Goal: Task Accomplishment & Management: Manage account settings

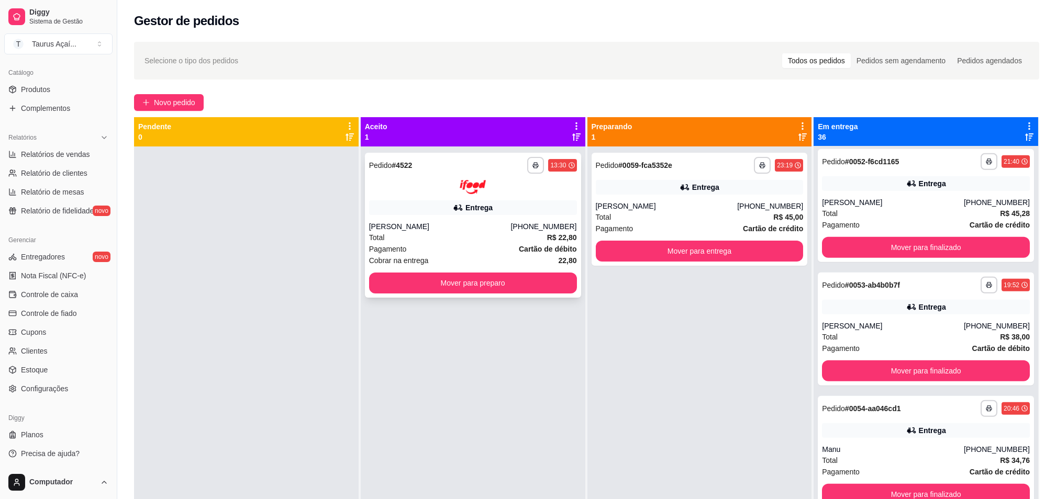
click at [470, 233] on div "Total R$ 22,80" at bounding box center [473, 238] width 208 height 12
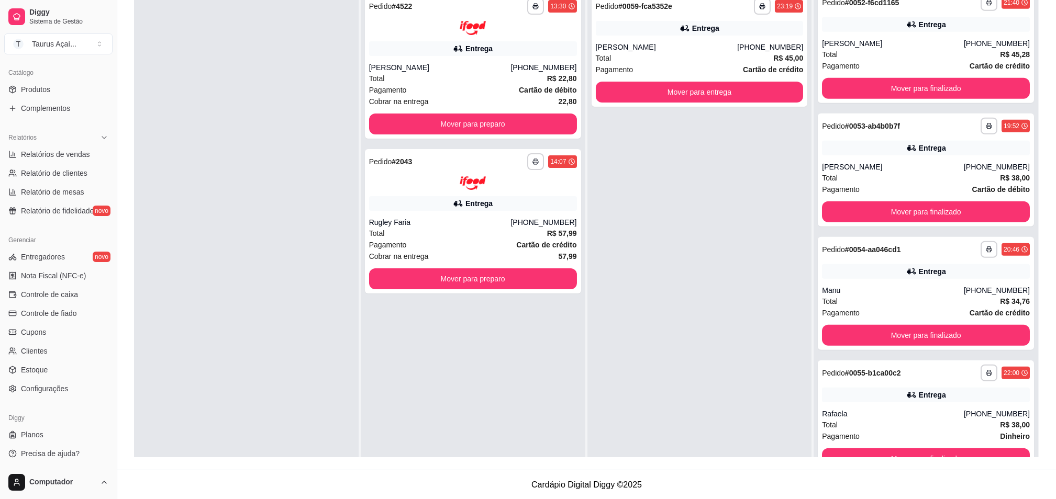
scroll to position [160, 0]
click at [60, 449] on span "Precisa de ajuda?" at bounding box center [50, 454] width 59 height 10
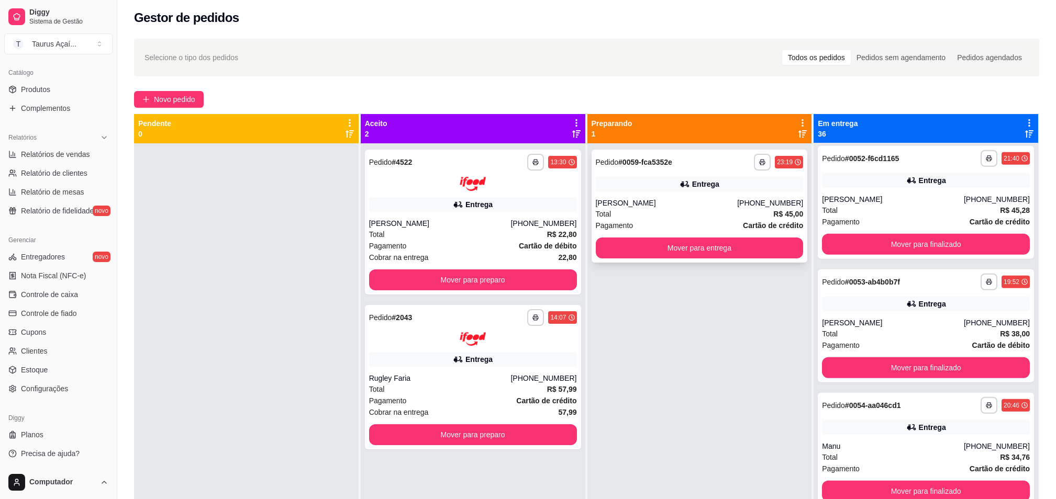
scroll to position [0, 0]
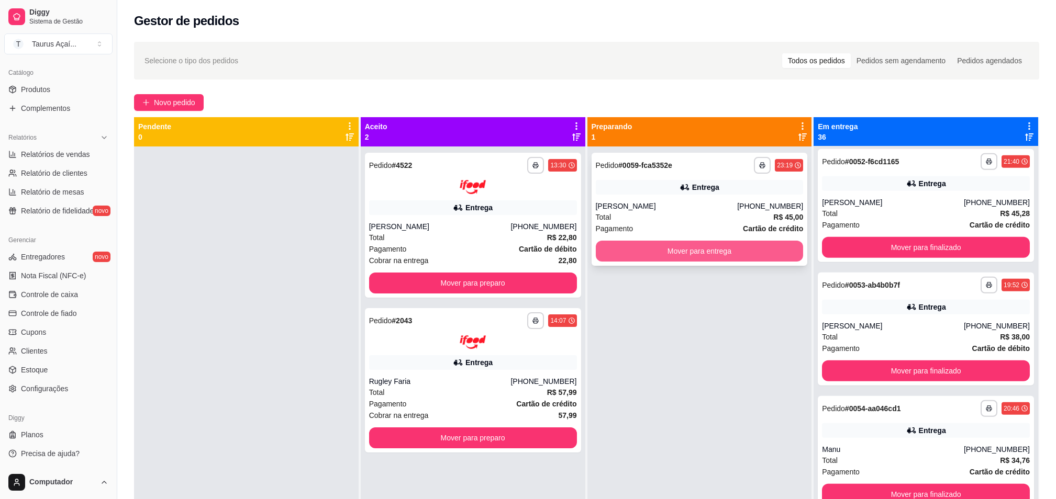
click at [651, 253] on button "Mover para entrega" at bounding box center [700, 251] width 208 height 21
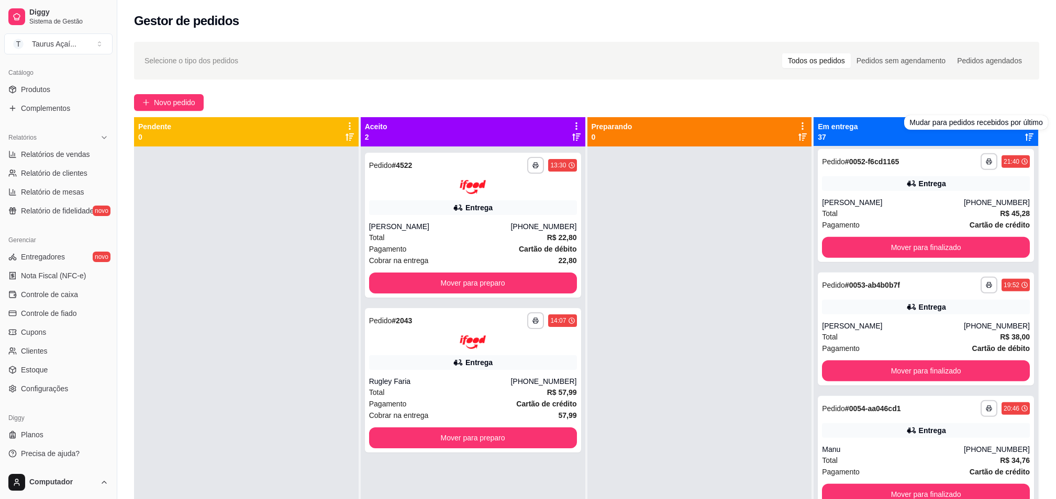
click at [1009, 127] on div "Mudar para pedidos recebidos por último" at bounding box center [975, 122] width 143 height 15
click at [1012, 127] on div "Mudar para pedidos recebidos por último" at bounding box center [975, 122] width 143 height 15
click at [1018, 125] on div "Mudar para pedidos recebidos por último" at bounding box center [975, 122] width 143 height 15
drag, startPoint x: 1018, startPoint y: 125, endPoint x: 967, endPoint y: 91, distance: 60.7
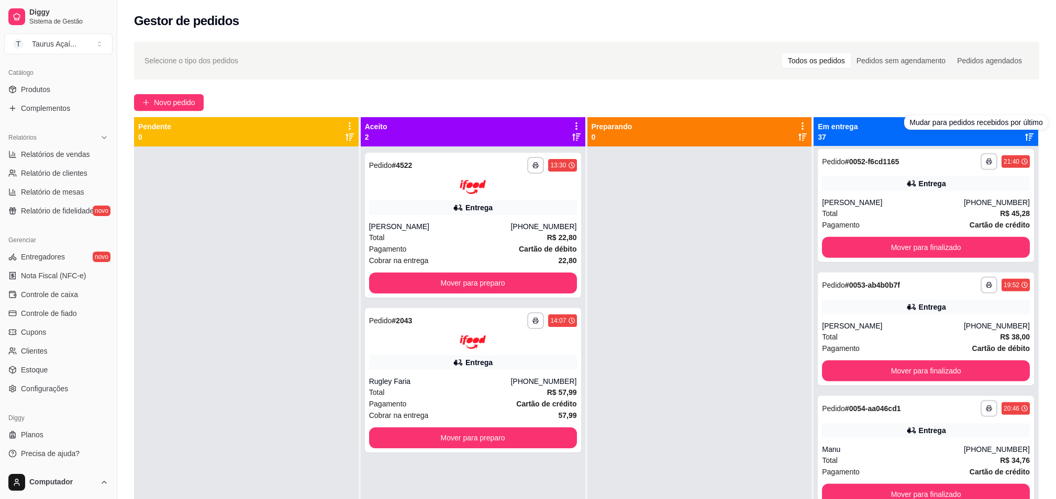
click at [967, 91] on div "**********" at bounding box center [586, 333] width 939 height 594
click at [674, 102] on div "Novo pedido" at bounding box center [586, 102] width 905 height 17
drag, startPoint x: 676, startPoint y: 209, endPoint x: 677, endPoint y: 215, distance: 5.3
click at [677, 213] on div at bounding box center [699, 396] width 225 height 499
click at [1025, 124] on icon at bounding box center [1029, 125] width 9 height 9
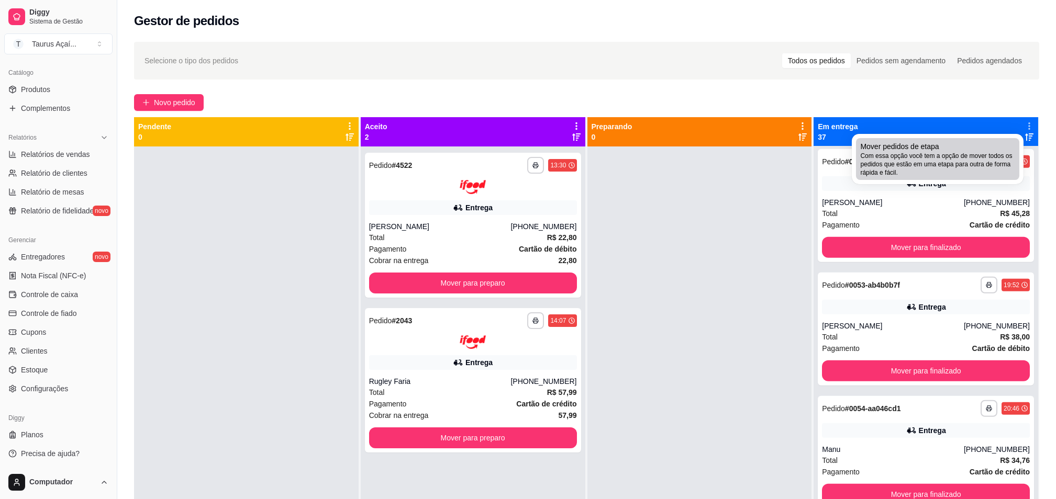
click at [970, 157] on span "Com essa opção você tem a opção de mover todos os pedidos que estão em uma etap…" at bounding box center [937, 164] width 155 height 25
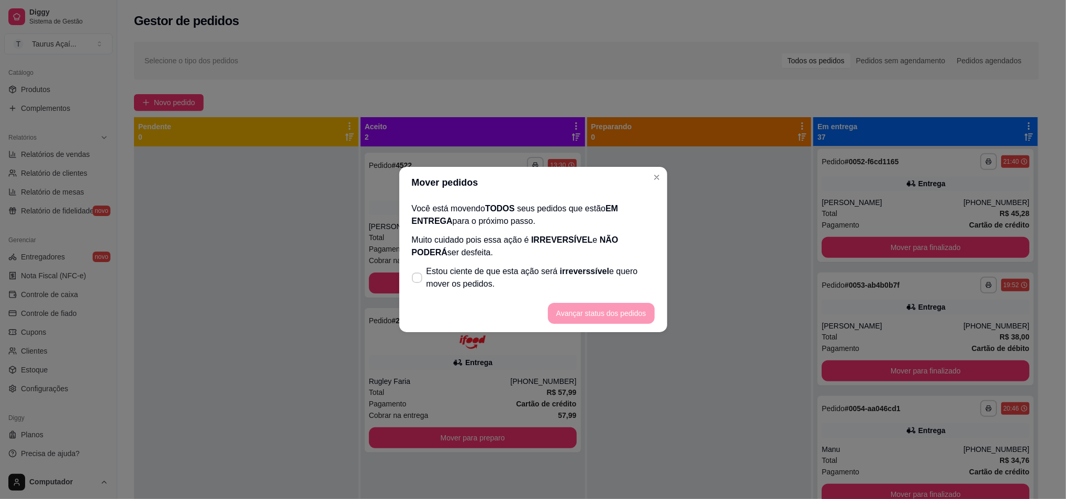
click at [566, 313] on footer "Avançar status dos pedidos" at bounding box center [533, 314] width 268 height 38
click at [446, 278] on span "Estou ciente de que esta ação será irreverssível e quero mover os pedidos." at bounding box center [541, 277] width 228 height 25
click at [418, 280] on input "Estou ciente de que esta ação será irreverssível e quero mover os pedidos." at bounding box center [414, 283] width 7 height 7
checkbox input "true"
click at [601, 311] on button "Avançar status dos pedidos" at bounding box center [601, 313] width 107 height 21
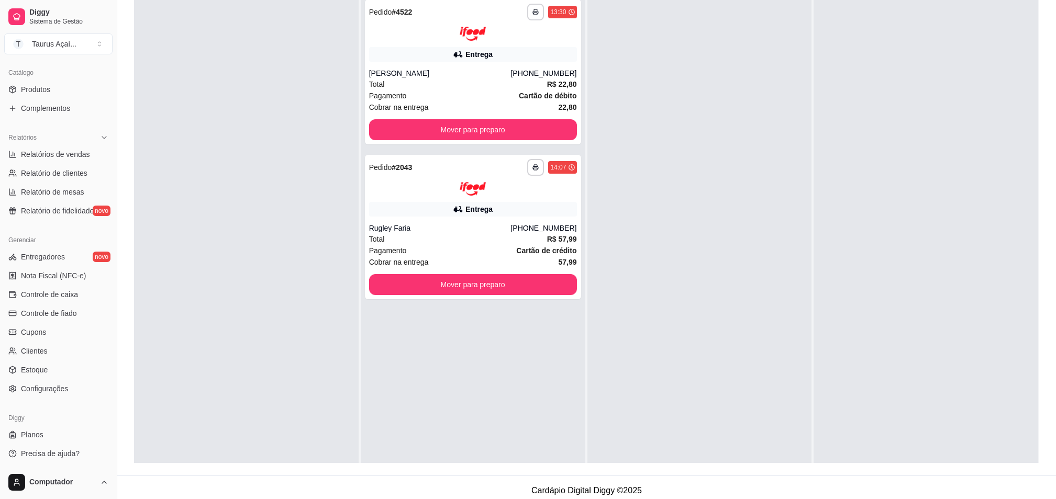
scroll to position [160, 0]
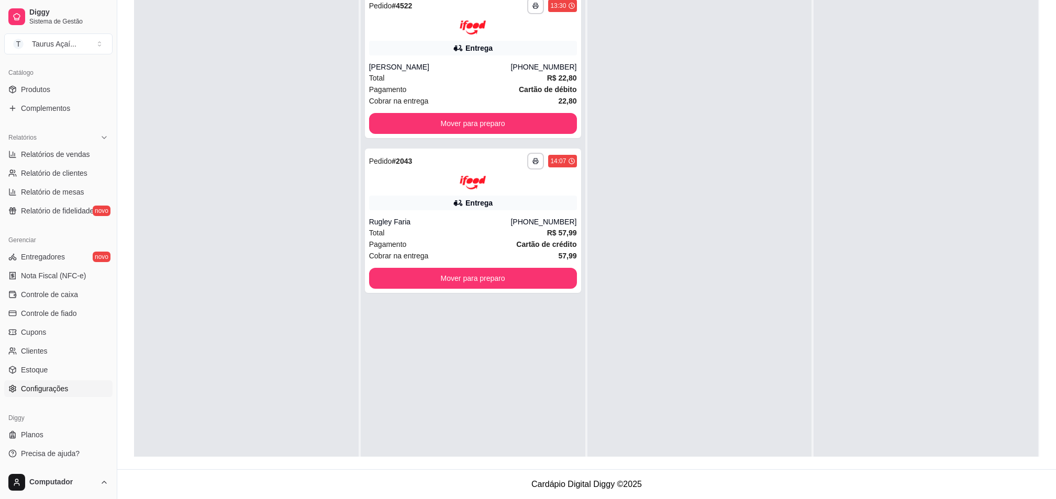
click at [49, 382] on link "Configurações" at bounding box center [58, 389] width 108 height 17
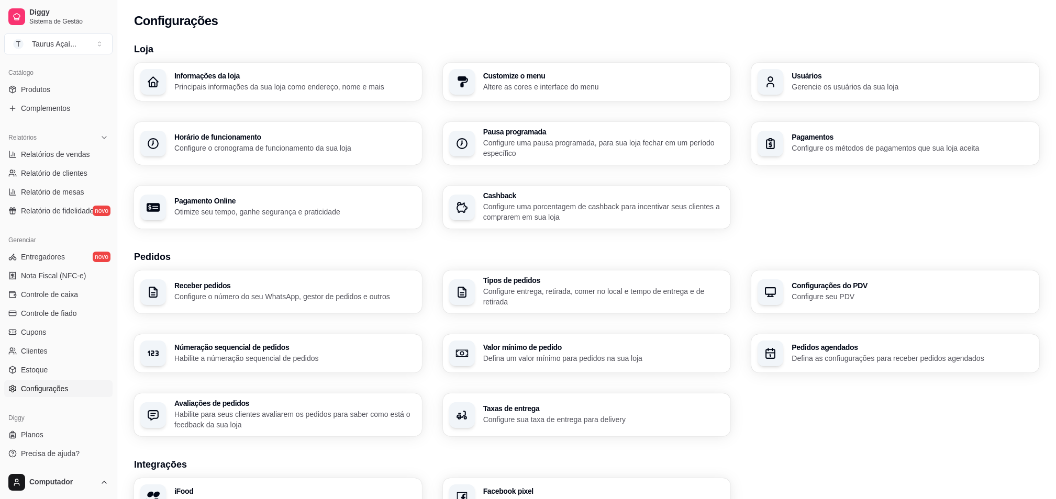
scroll to position [70, 0]
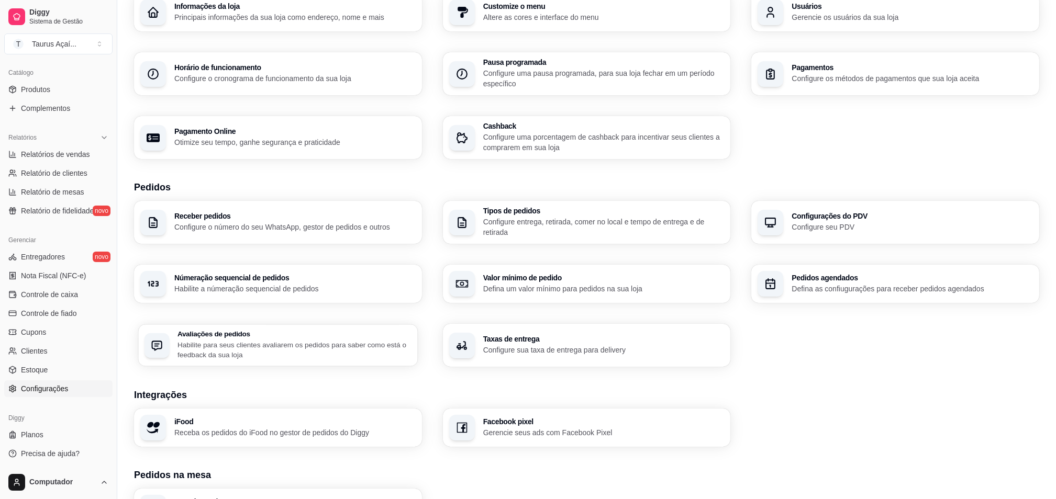
click at [265, 343] on p "Habilite para seus clientes avaliarem os pedidos para saber como está o feedbac…" at bounding box center [294, 350] width 234 height 20
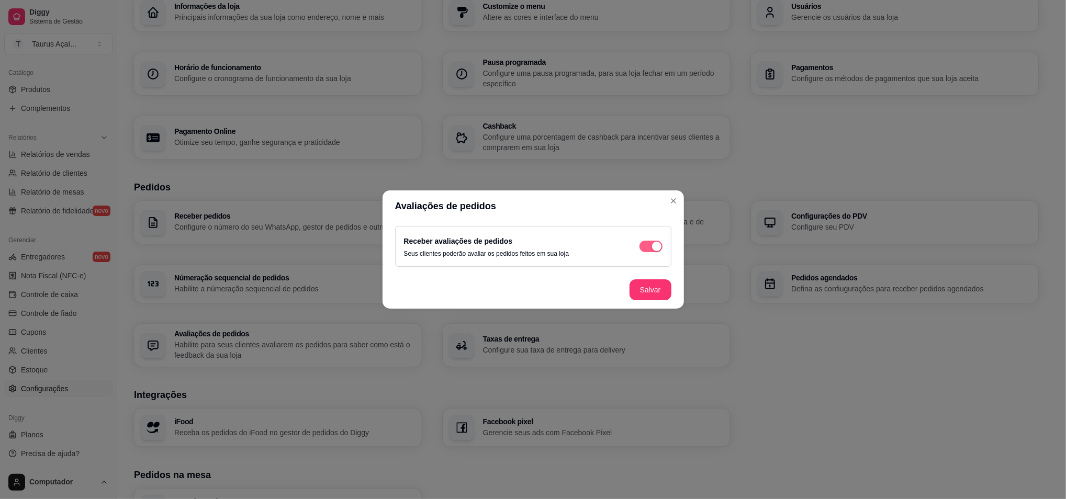
click at [650, 247] on span "button" at bounding box center [651, 247] width 23 height 12
click at [659, 291] on button "Salvar" at bounding box center [650, 290] width 41 height 20
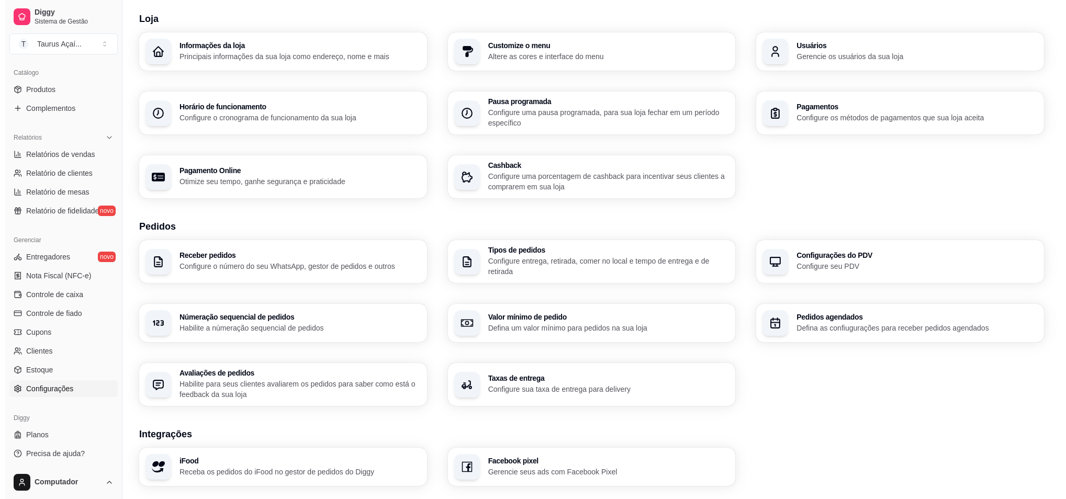
scroll to position [0, 0]
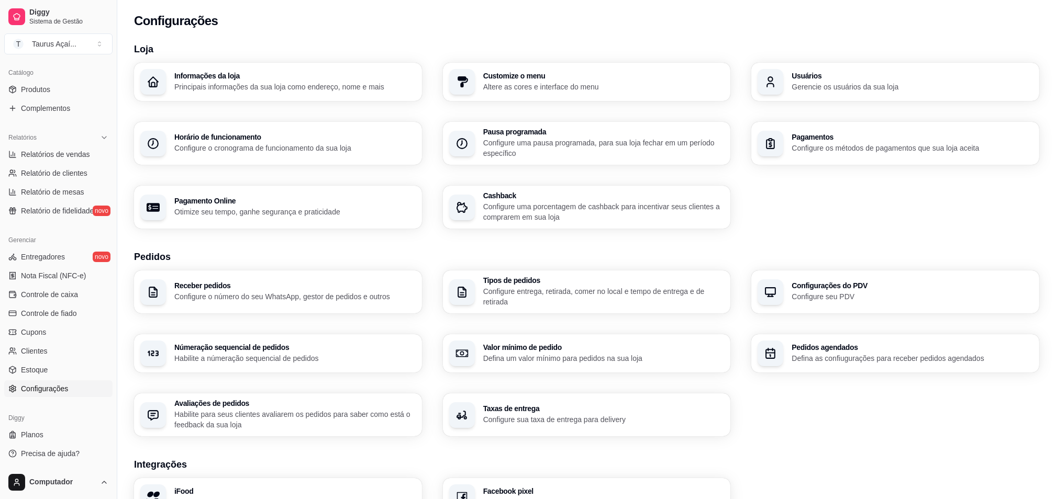
click at [261, 82] on p "Principais informações da sua loja como endereço, nome e mais" at bounding box center [294, 87] width 241 height 10
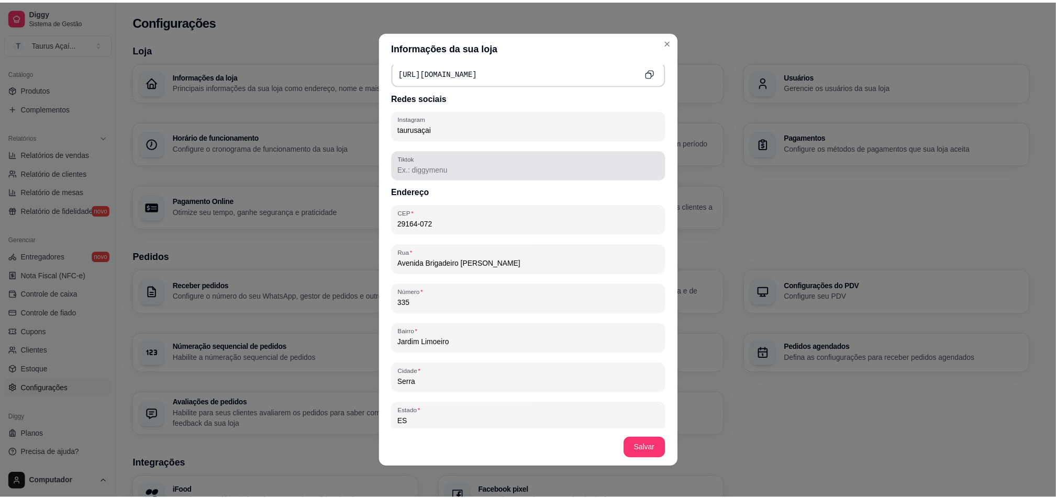
scroll to position [509, 0]
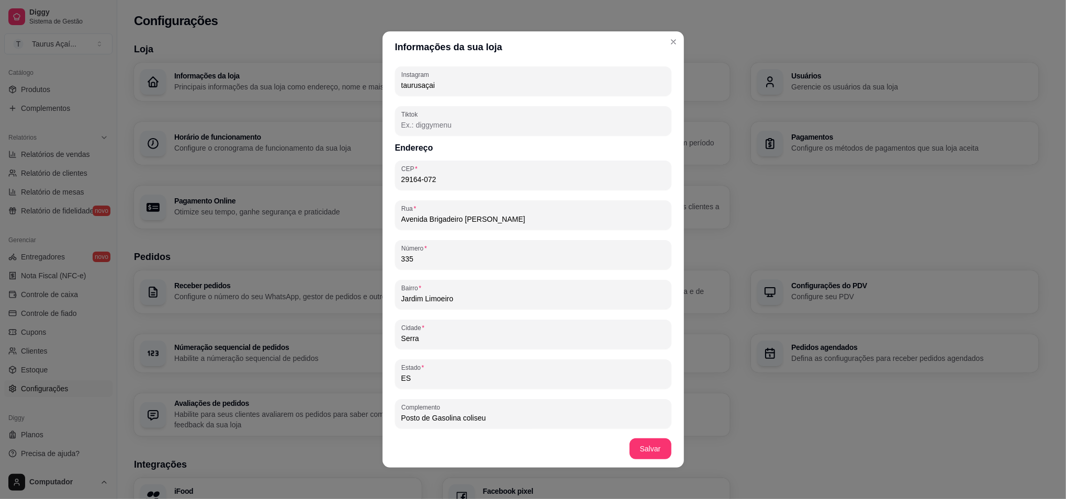
click at [666, 47] on h3 "Loja" at bounding box center [586, 49] width 905 height 15
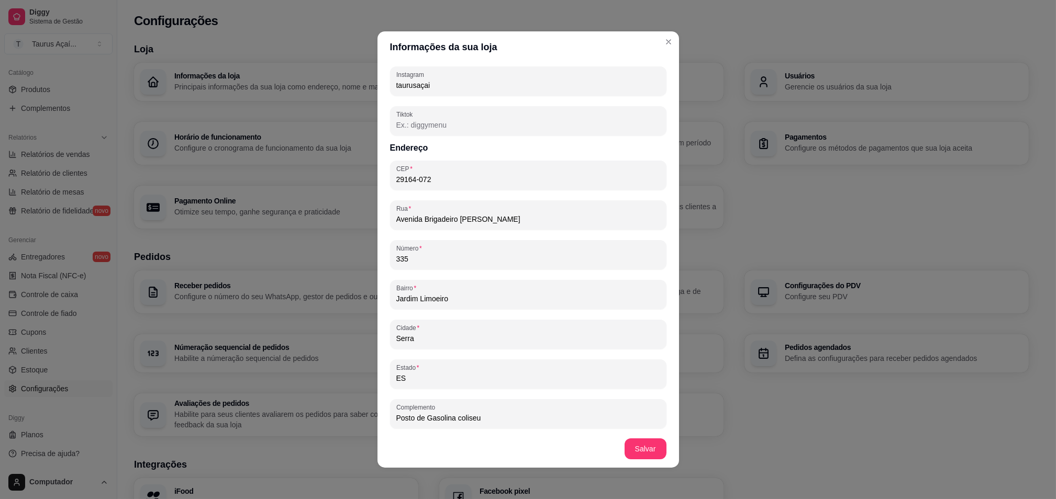
click at [666, 47] on h3 "Loja" at bounding box center [581, 49] width 895 height 15
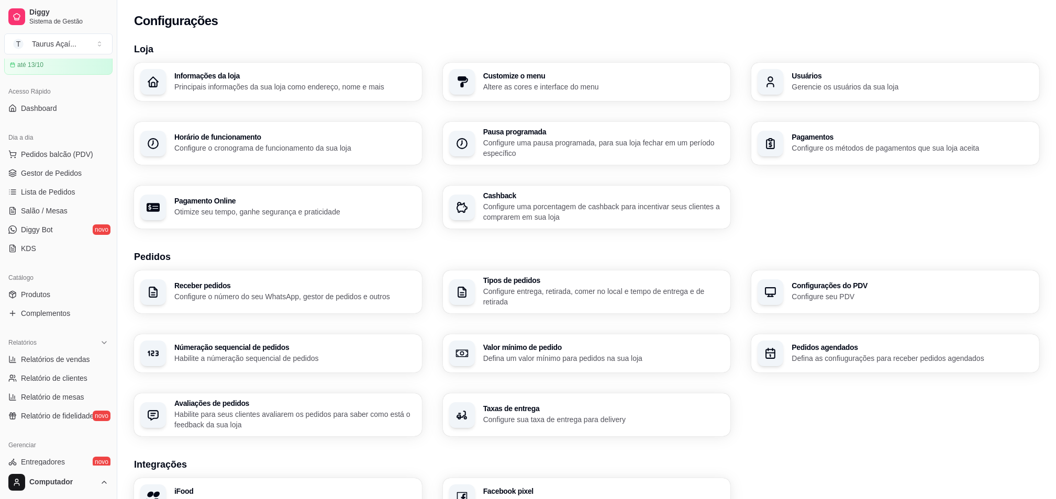
scroll to position [0, 0]
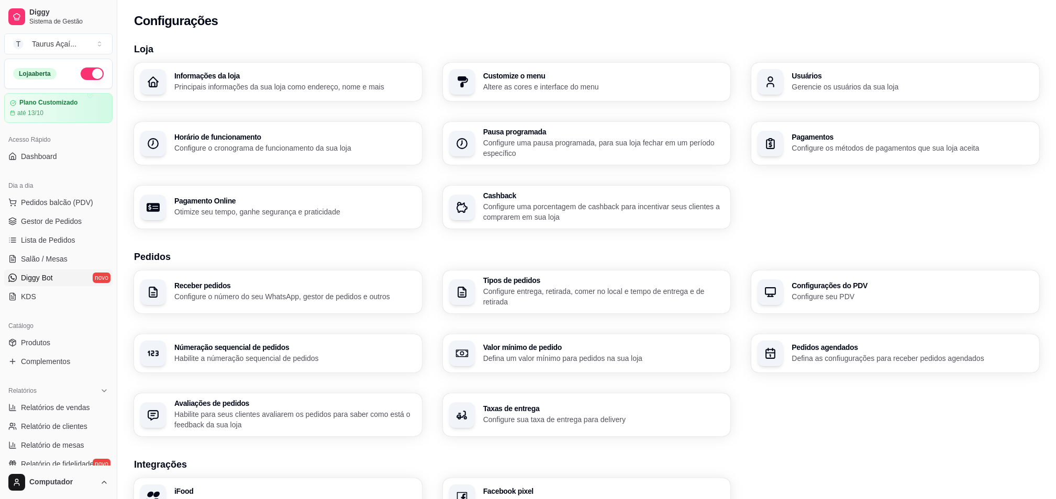
click at [60, 277] on link "Diggy Bot novo" at bounding box center [58, 278] width 108 height 17
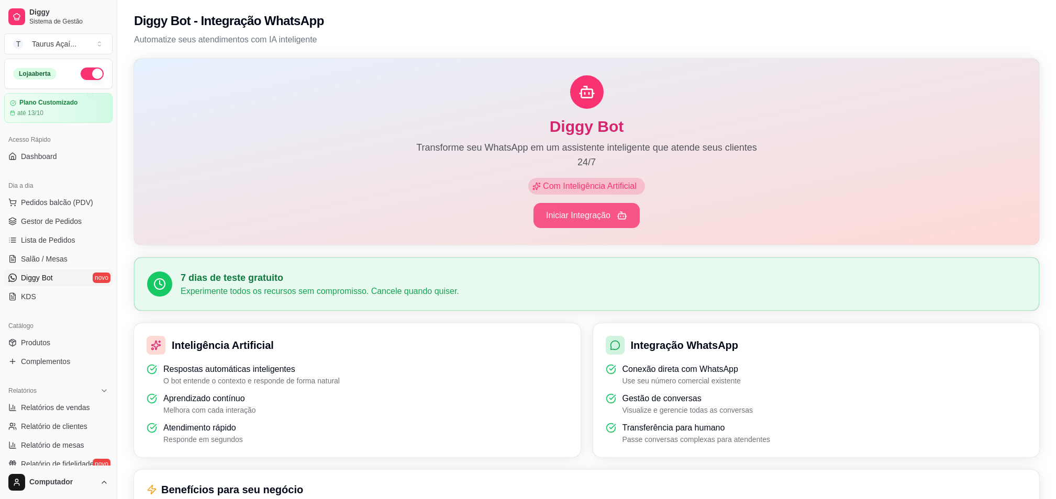
click at [570, 216] on button "Iniciar Integração" at bounding box center [586, 215] width 106 height 25
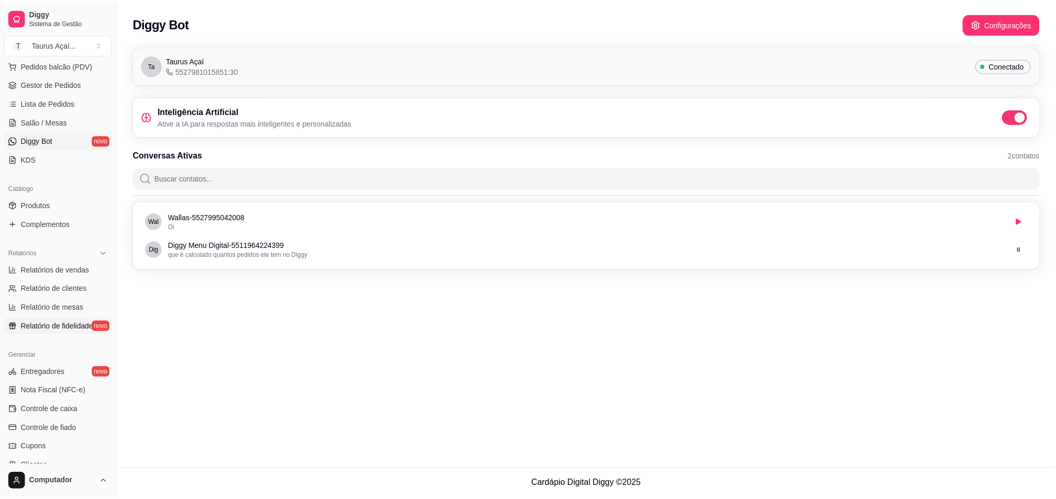
scroll to position [114, 0]
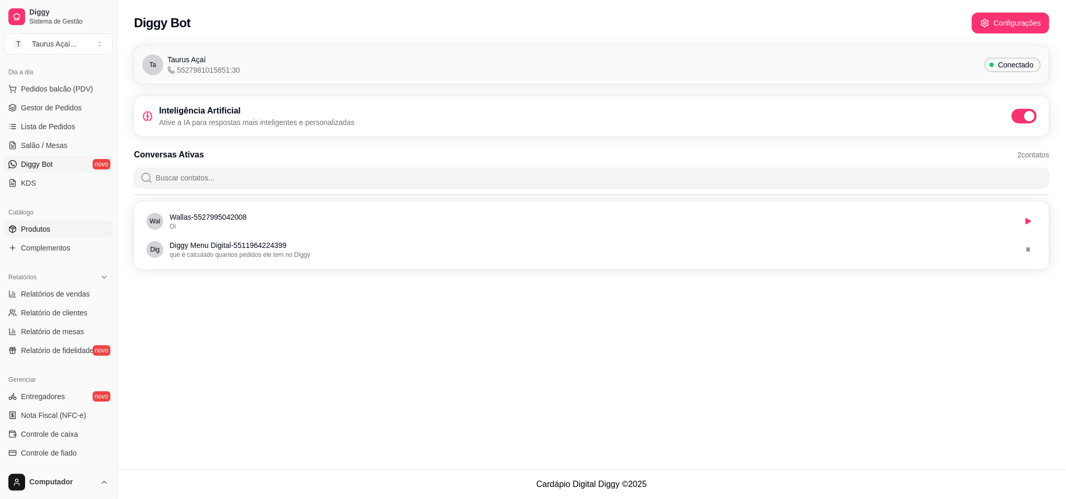
click at [53, 226] on link "Produtos" at bounding box center [58, 229] width 108 height 17
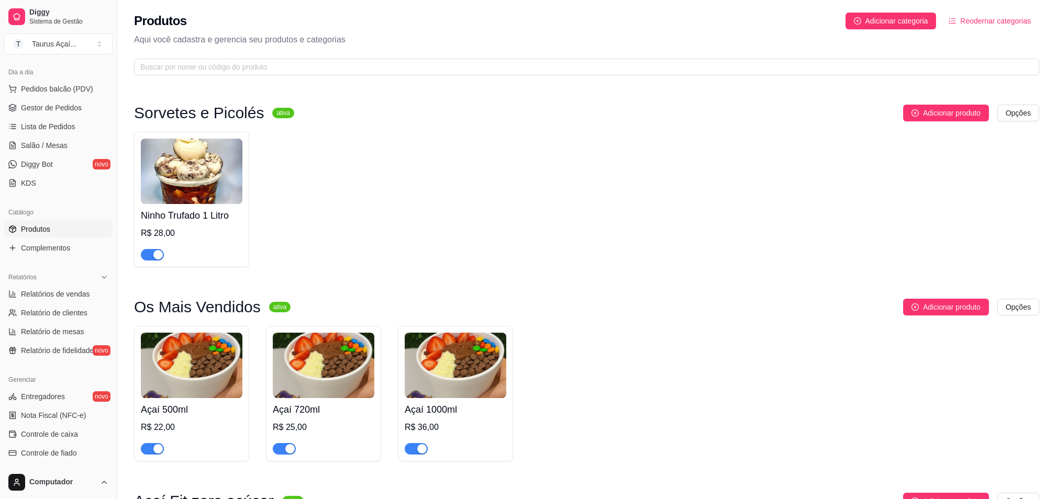
click at [150, 252] on span "button" at bounding box center [152, 255] width 23 height 12
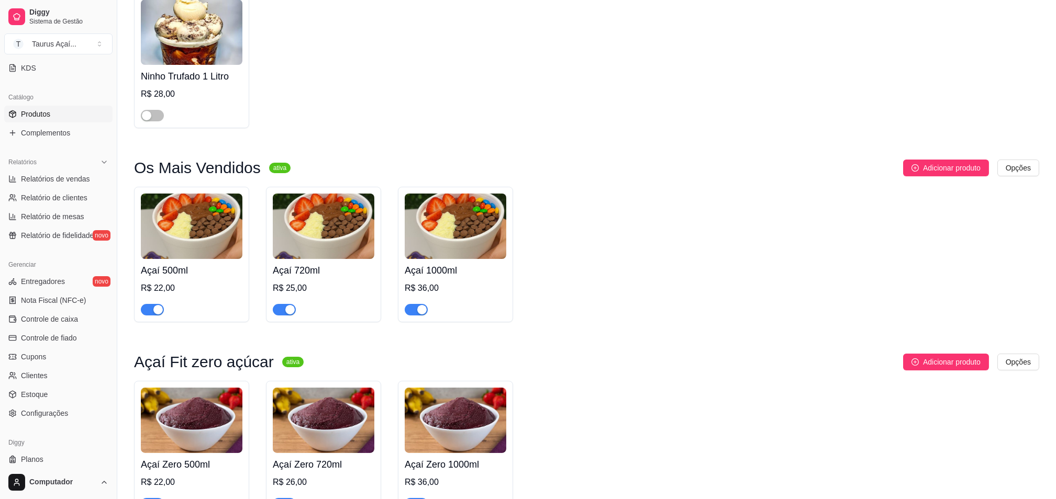
scroll to position [253, 0]
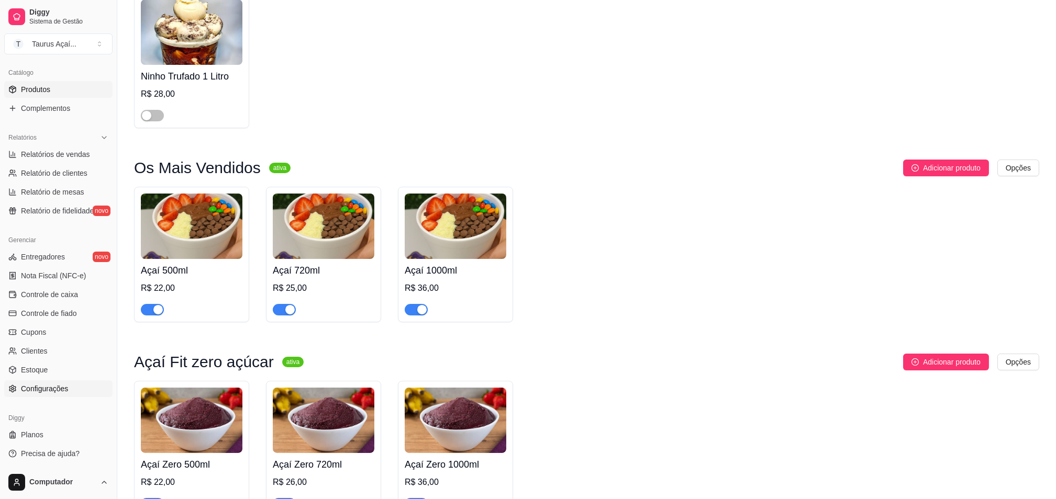
click at [48, 384] on span "Configurações" at bounding box center [44, 389] width 47 height 10
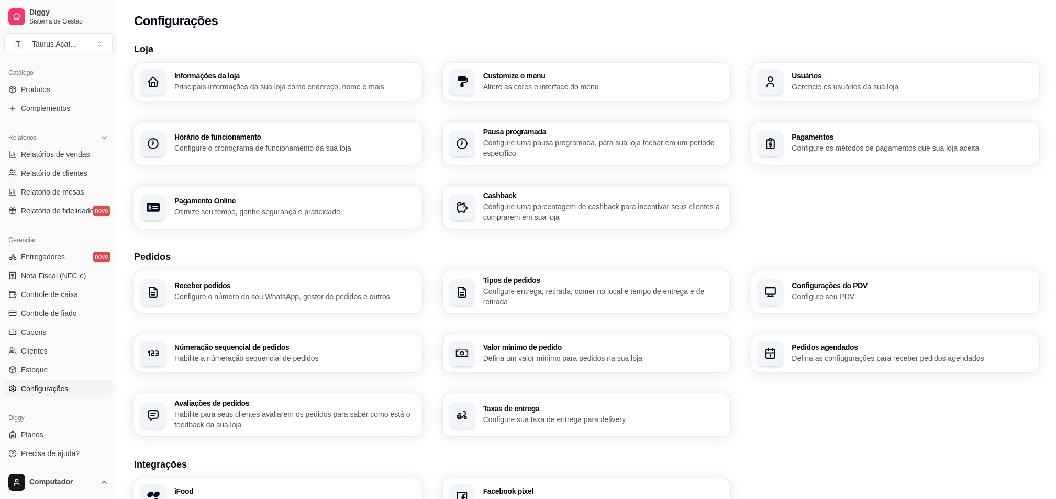
click at [49, 384] on span "Configurações" at bounding box center [44, 389] width 47 height 10
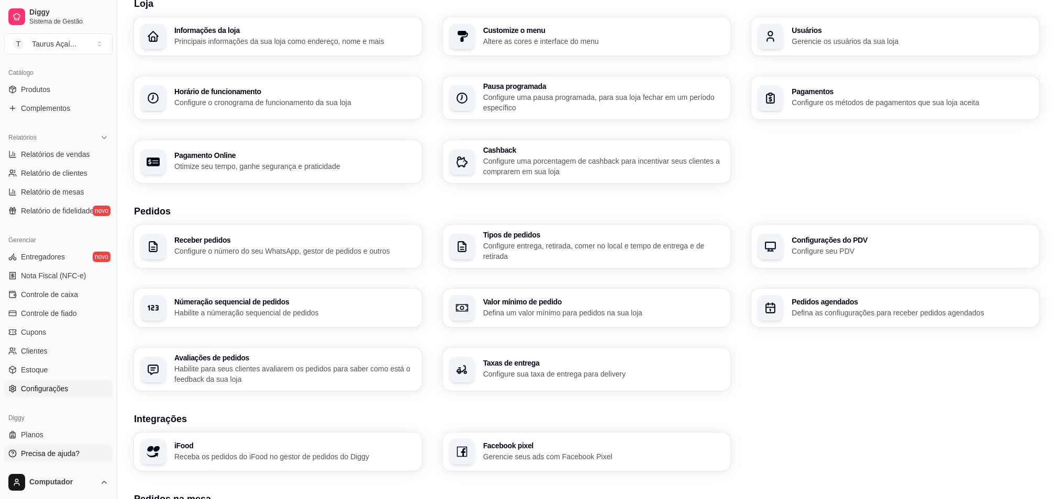
scroll to position [70, 0]
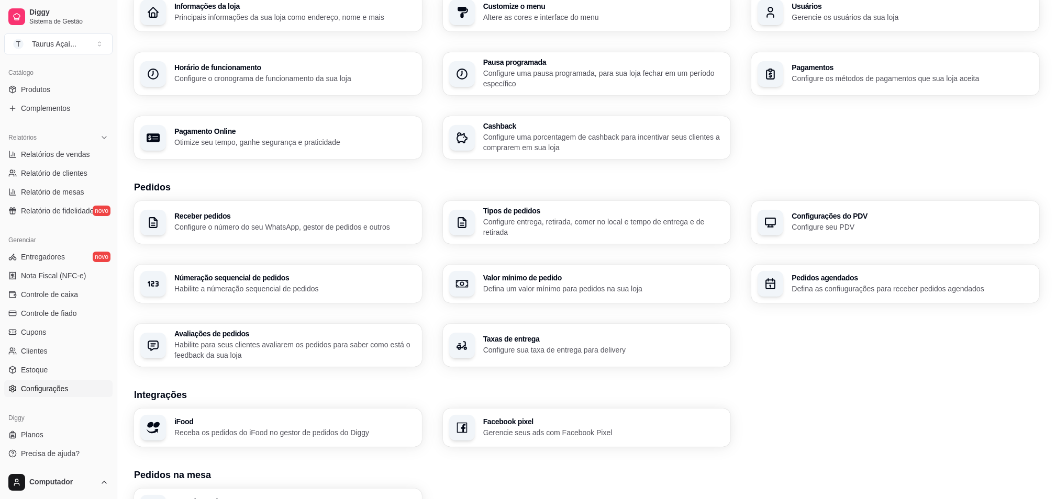
click at [522, 229] on p "Configure entrega, retirada, comer no local e tempo de entrega e de retirada" at bounding box center [603, 227] width 241 height 21
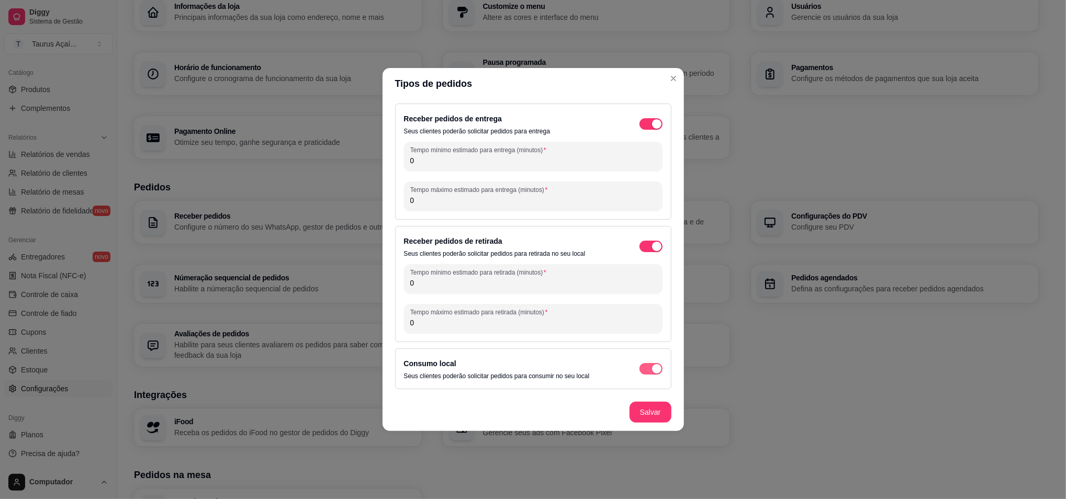
click at [651, 364] on span "button" at bounding box center [651, 369] width 23 height 12
click at [633, 426] on footer "Salvar" at bounding box center [534, 413] width 302 height 38
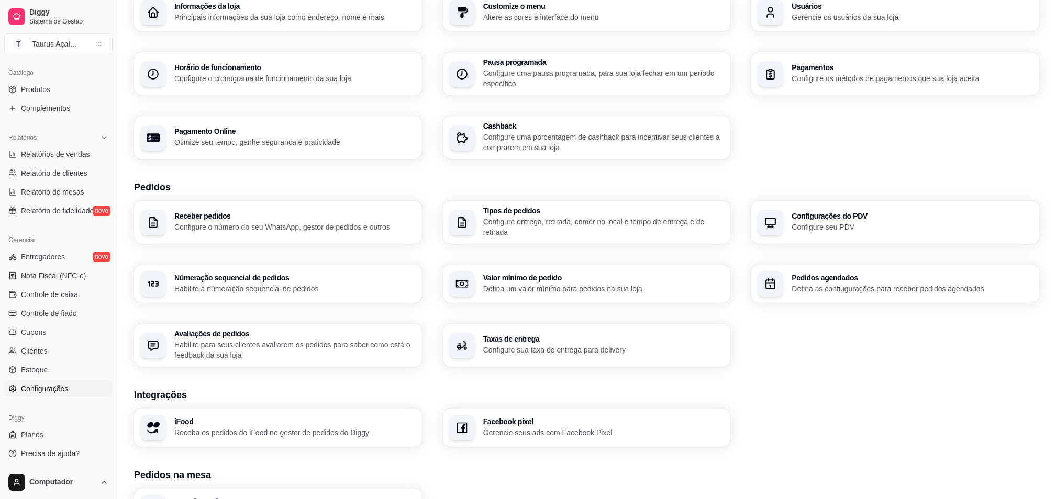
click at [339, 224] on p "Configure o número do seu WhatsApp, gestor de pedidos e outros" at bounding box center [294, 227] width 241 height 10
click at [218, 421] on h3 "iFood" at bounding box center [294, 421] width 241 height 7
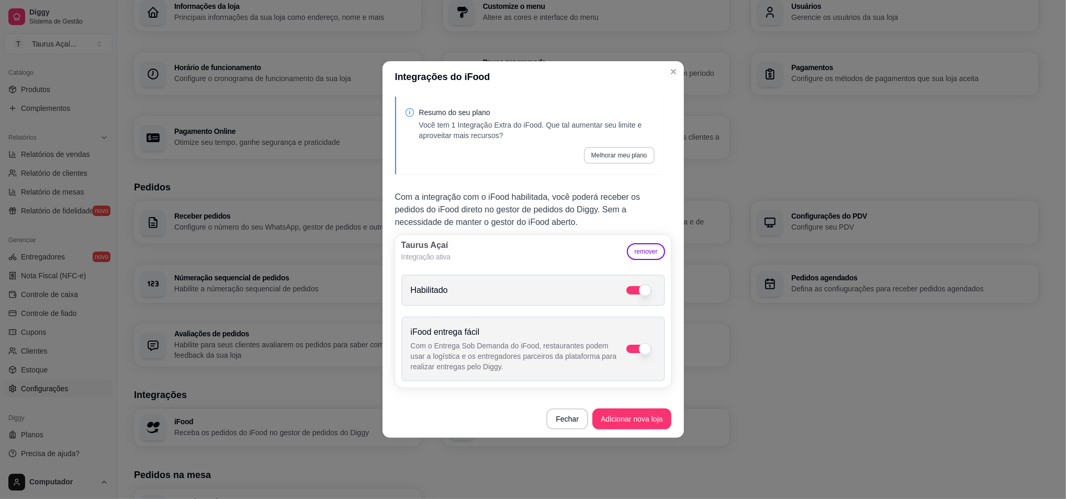
click at [625, 162] on button "Melhorar meu plano" at bounding box center [619, 155] width 71 height 17
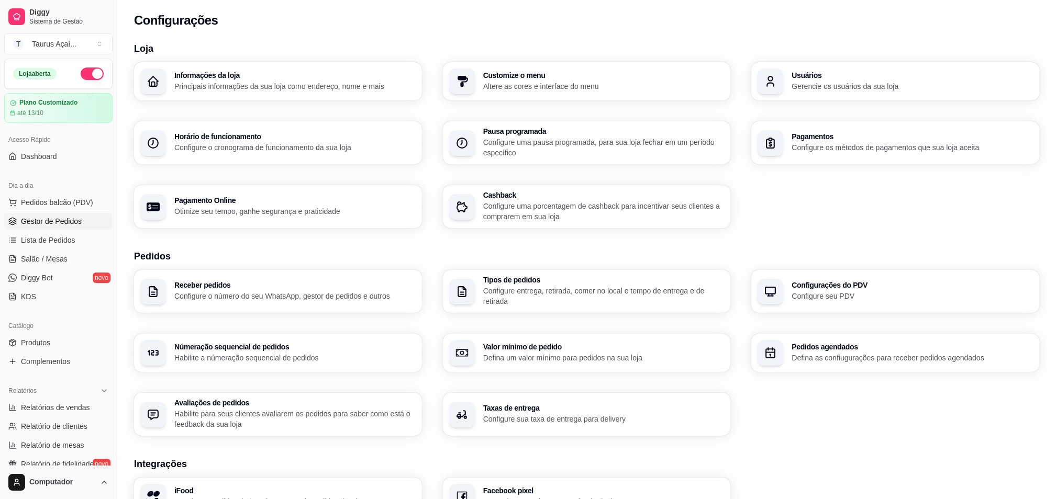
scroll to position [0, 0]
click at [48, 214] on link "Gestor de Pedidos" at bounding box center [58, 221] width 108 height 17
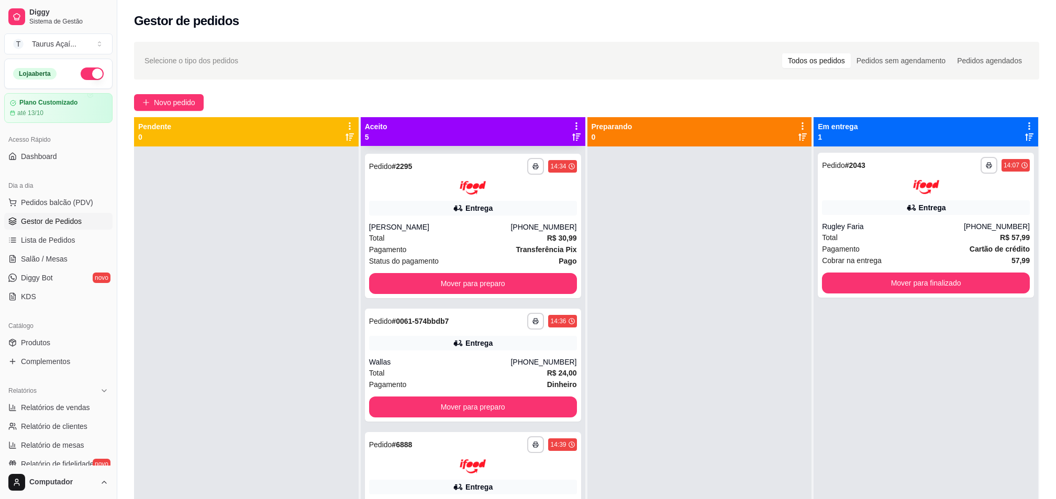
scroll to position [209, 0]
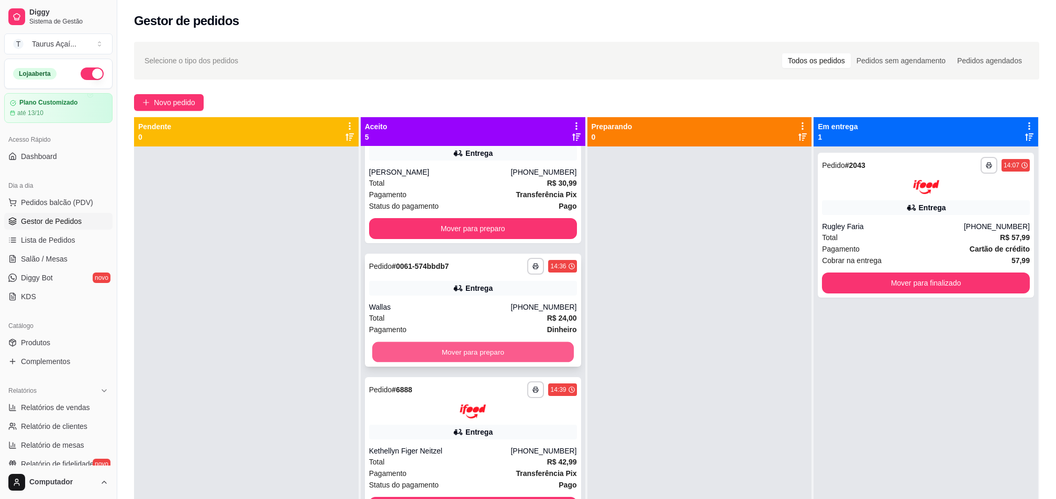
click at [449, 347] on button "Mover para preparo" at bounding box center [473, 352] width 202 height 20
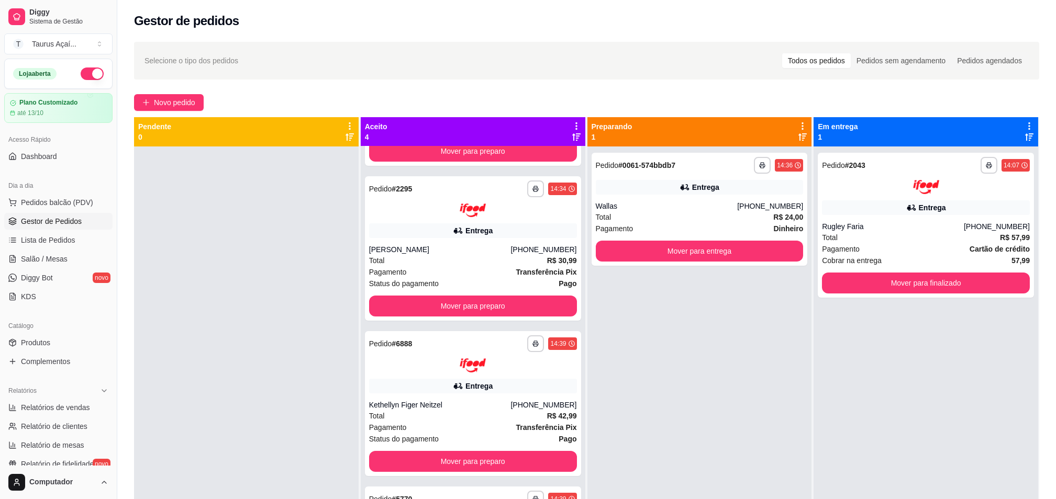
scroll to position [131, 0]
click at [613, 248] on button "Mover para entrega" at bounding box center [700, 251] width 208 height 21
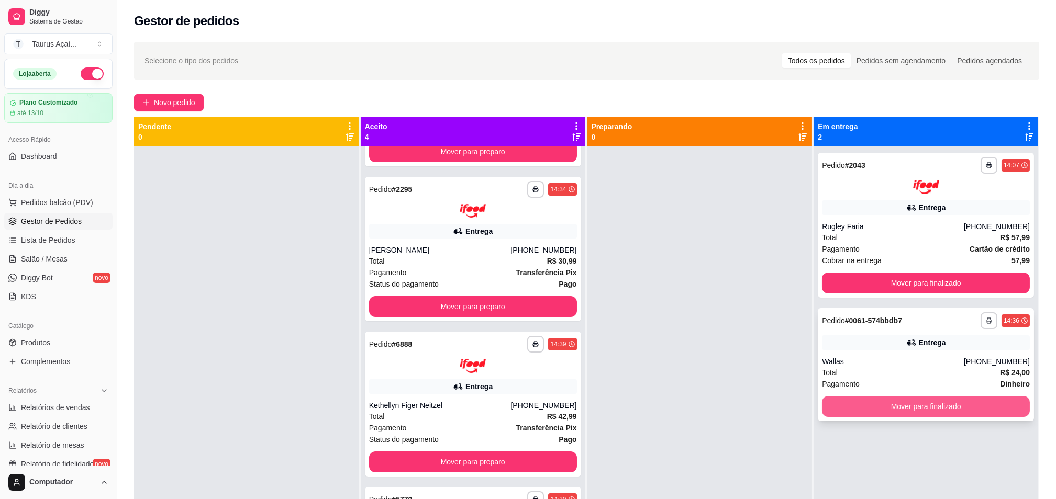
click at [918, 404] on button "Mover para finalizado" at bounding box center [926, 406] width 208 height 21
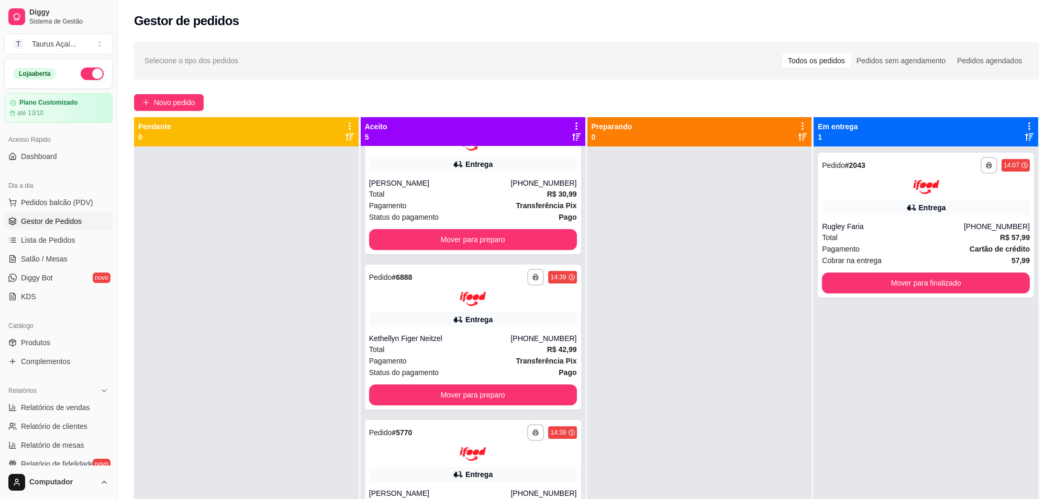
scroll to position [209, 0]
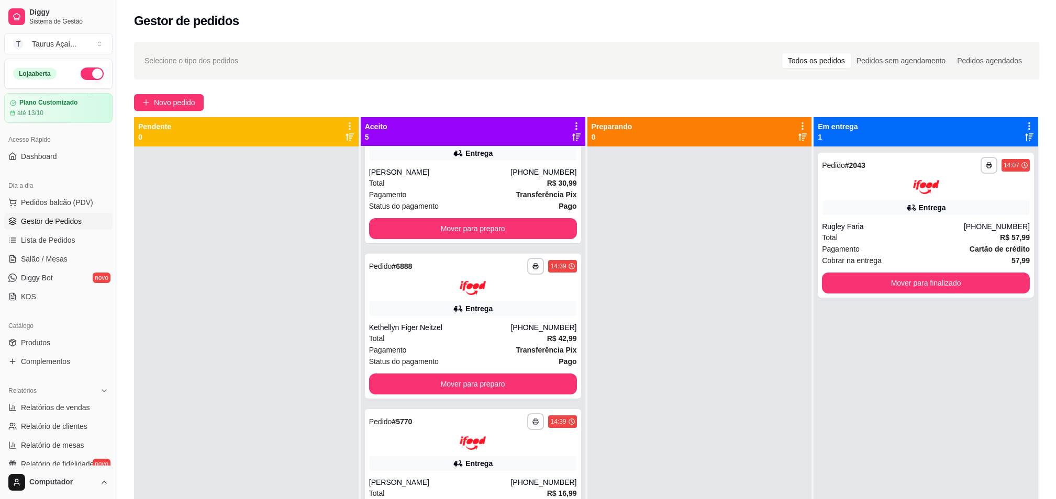
click at [650, 201] on div at bounding box center [699, 396] width 225 height 499
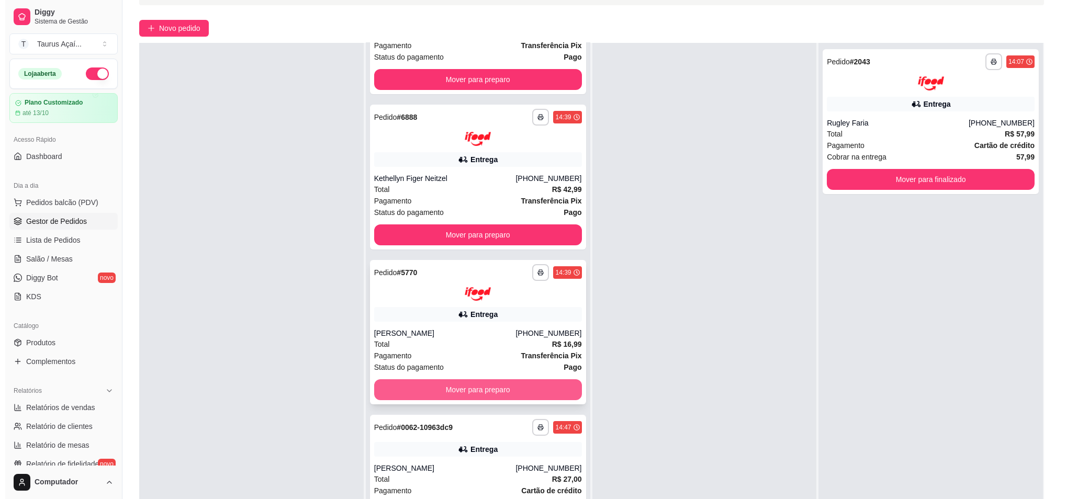
scroll to position [160, 0]
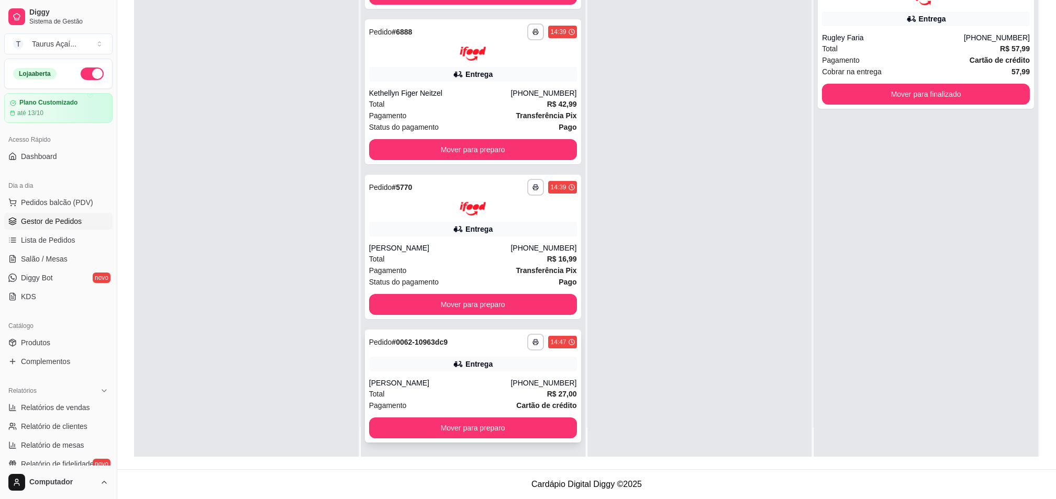
click at [423, 378] on div "[PERSON_NAME]" at bounding box center [440, 383] width 142 height 10
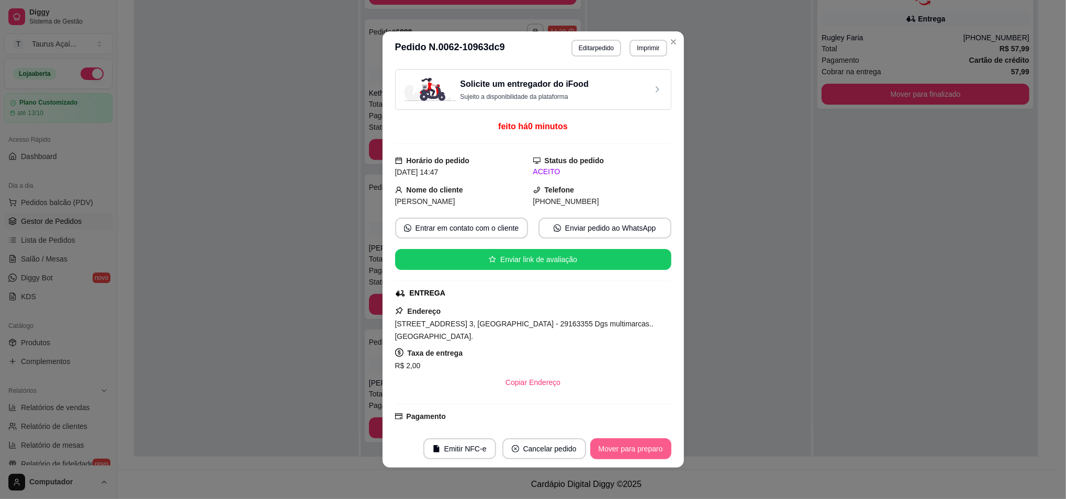
click at [620, 442] on button "Mover para preparo" at bounding box center [631, 449] width 81 height 21
click at [635, 450] on button "Mover para preparo" at bounding box center [631, 449] width 81 height 21
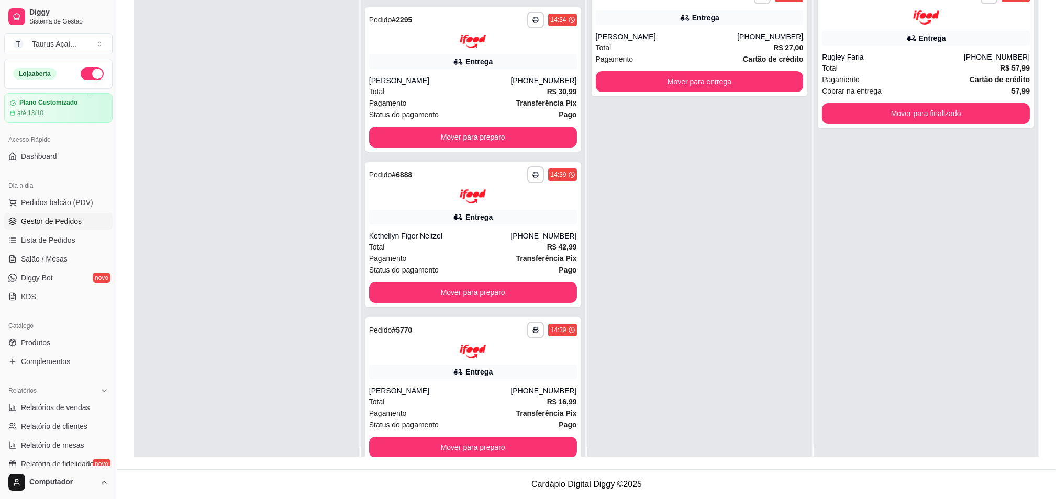
scroll to position [0, 0]
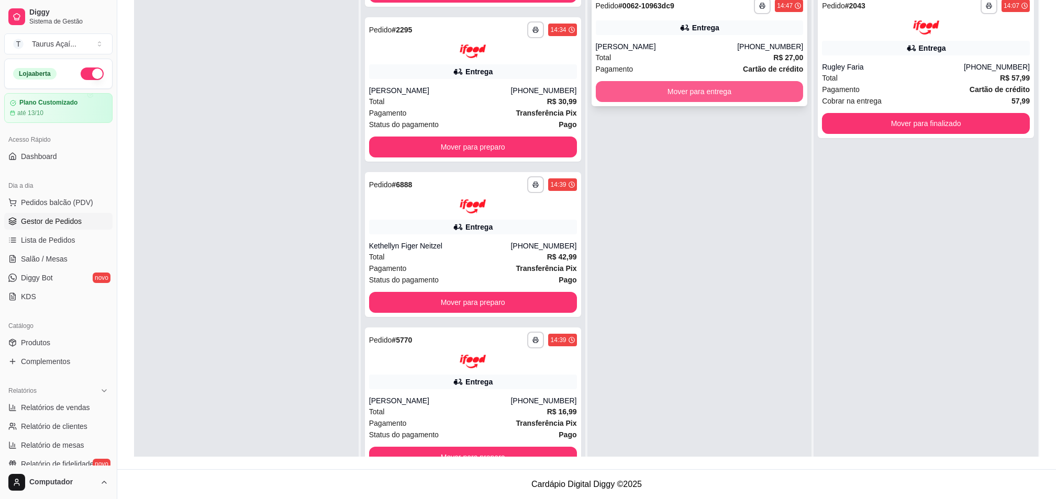
click at [664, 97] on button "Mover para entrega" at bounding box center [700, 91] width 208 height 21
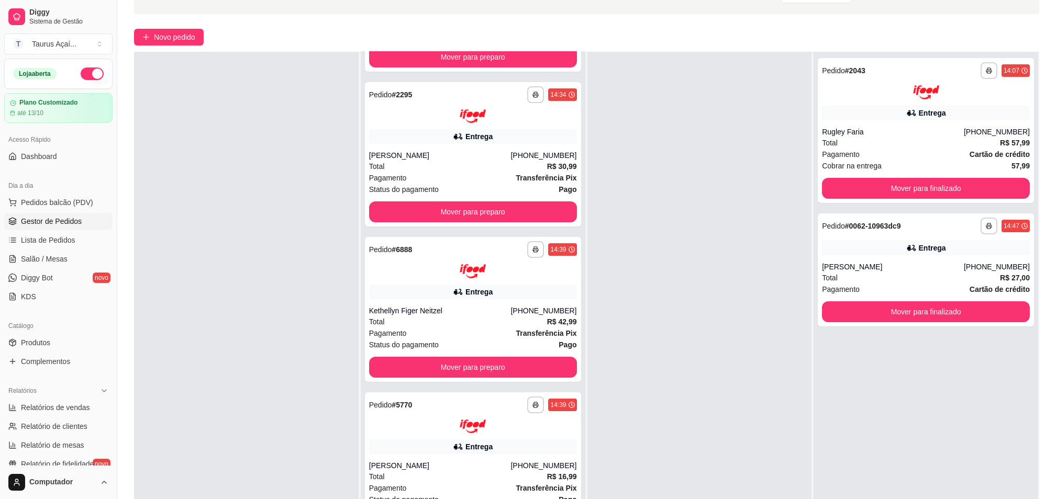
scroll to position [90, 0]
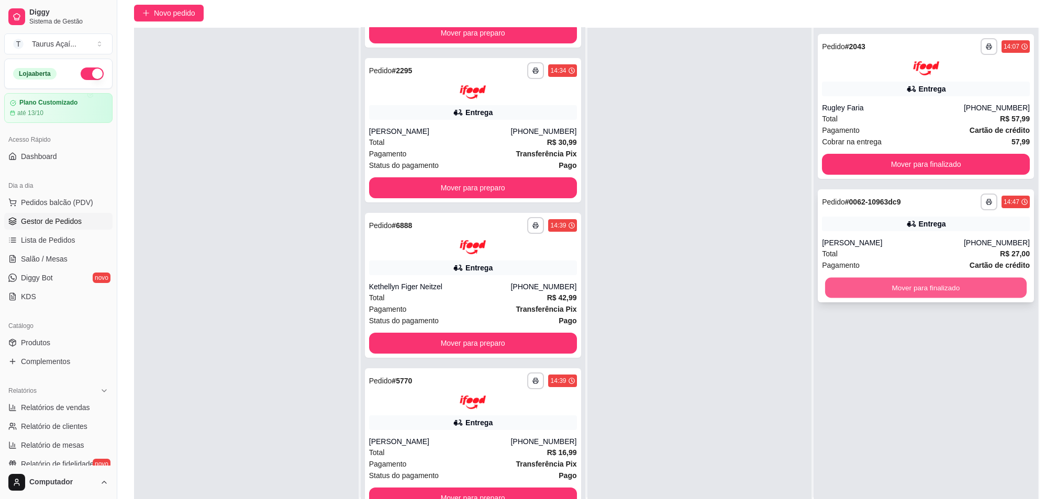
click at [868, 280] on button "Mover para finalizado" at bounding box center [926, 287] width 202 height 20
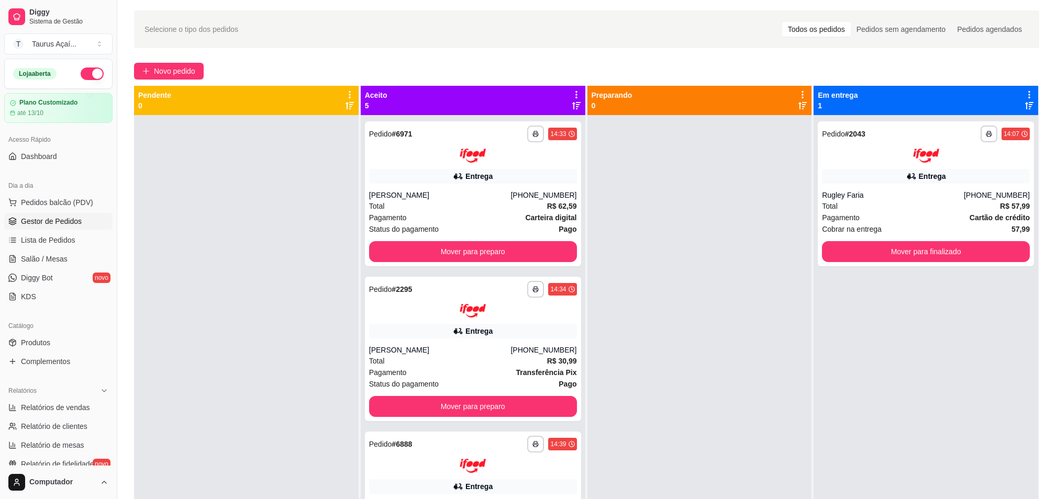
scroll to position [0, 0]
